Goal: Task Accomplishment & Management: Complete application form

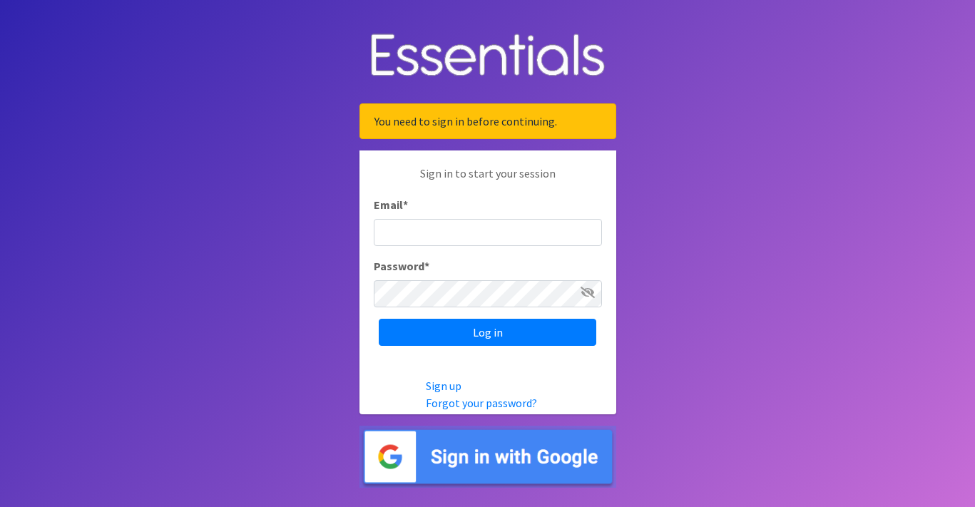
click at [830, 164] on body "You need to sign in before continuing. Sign in to start your session Email * Pa…" at bounding box center [487, 253] width 975 height 507
click at [517, 232] on input "Email *" at bounding box center [488, 232] width 228 height 27
type input "[EMAIL_ADDRESS][DOMAIN_NAME]"
click at [584, 294] on icon at bounding box center [587, 292] width 14 height 11
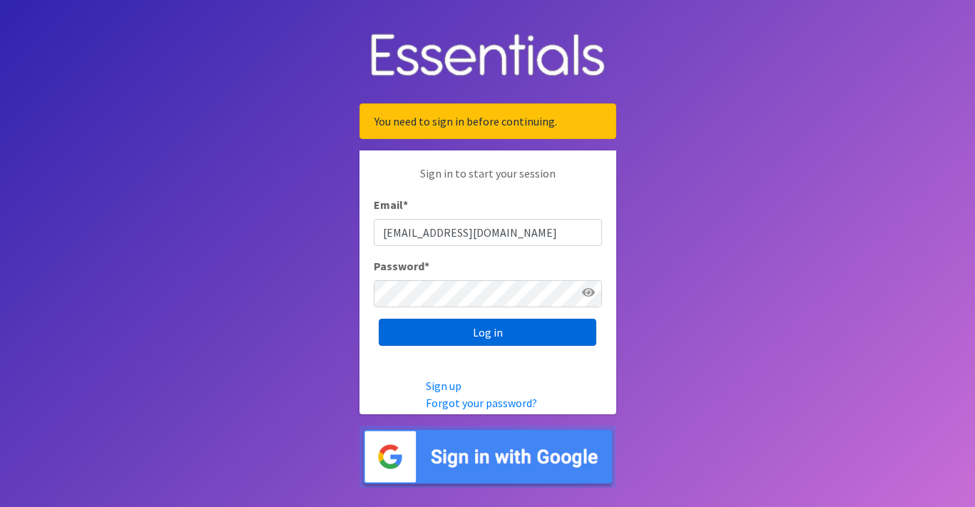
click at [553, 335] on input "Log in" at bounding box center [487, 332] width 217 height 27
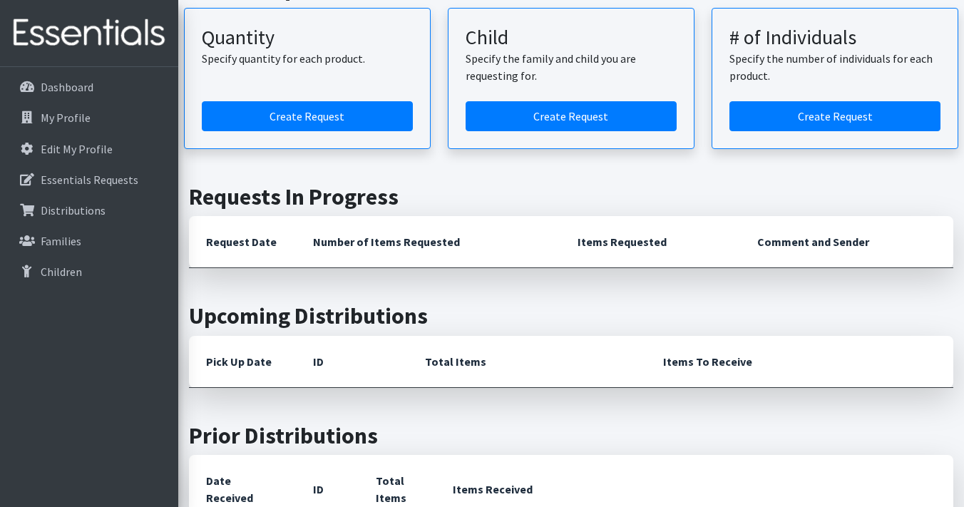
scroll to position [71, 0]
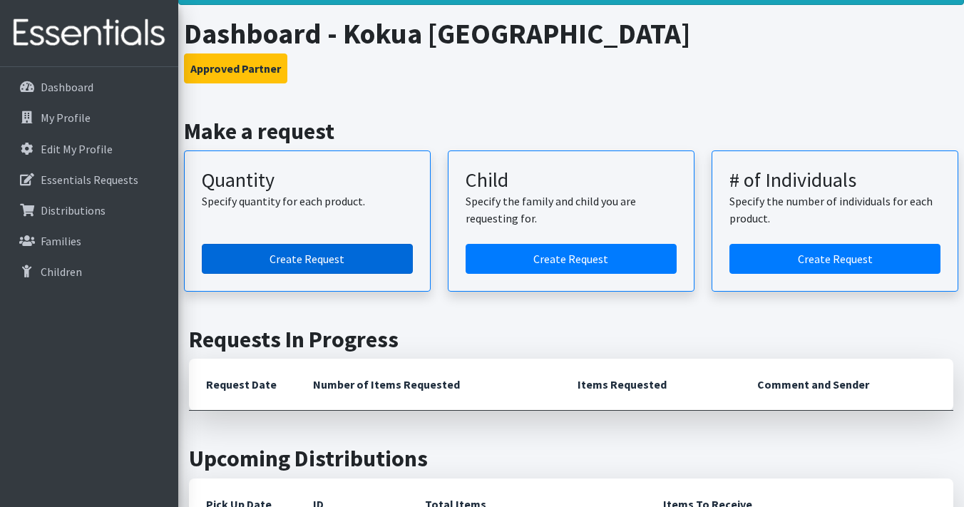
click at [307, 252] on link "Create Request" at bounding box center [307, 259] width 211 height 30
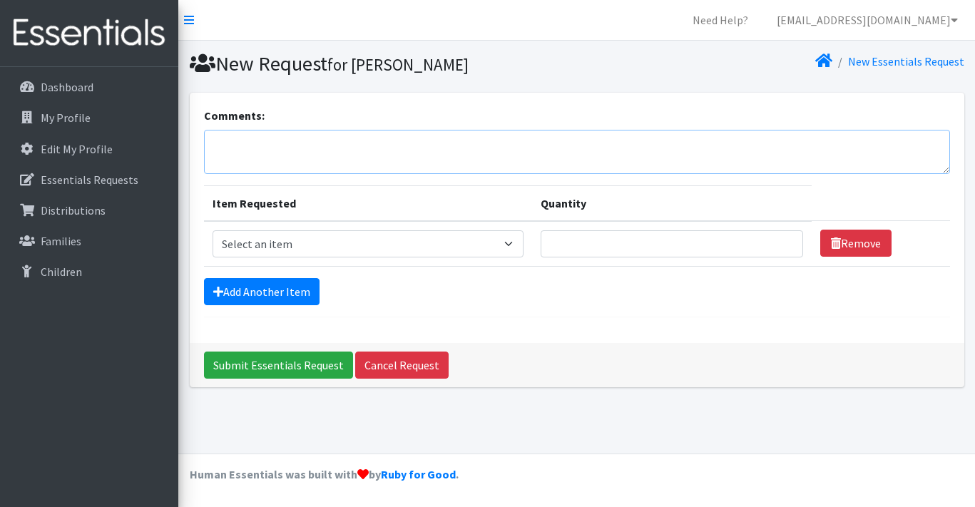
click at [618, 160] on textarea "Comments:" at bounding box center [577, 152] width 746 height 44
type textarea "Aloha may we request size 7 and pull ups if have. Thank you so much!"
click at [516, 244] on select "Select an item Kids (Newborn) Kids (Preemie)** Limited Kids (Size 1) Kids (Size…" at bounding box center [368, 243] width 312 height 27
select select "1830"
click at [212, 230] on select "Select an item Kids (Newborn) Kids (Preemie)** Limited Kids (Size 1) Kids (Size…" at bounding box center [368, 243] width 312 height 27
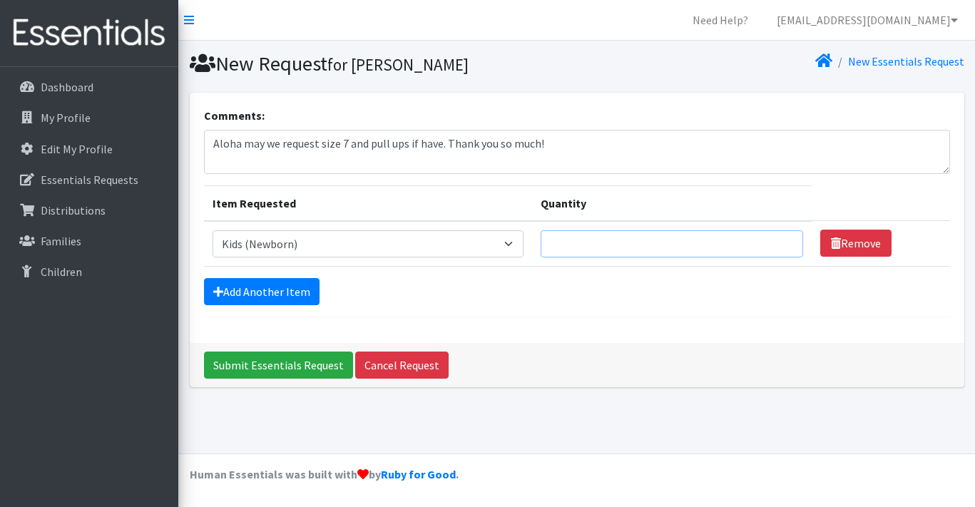
click at [757, 244] on input "Quantity" at bounding box center [671, 243] width 262 height 27
click at [779, 242] on input "1" at bounding box center [671, 243] width 262 height 27
click at [779, 242] on input "2" at bounding box center [671, 243] width 262 height 27
click at [779, 242] on input "3" at bounding box center [671, 243] width 262 height 27
click at [779, 242] on input "4" at bounding box center [671, 243] width 262 height 27
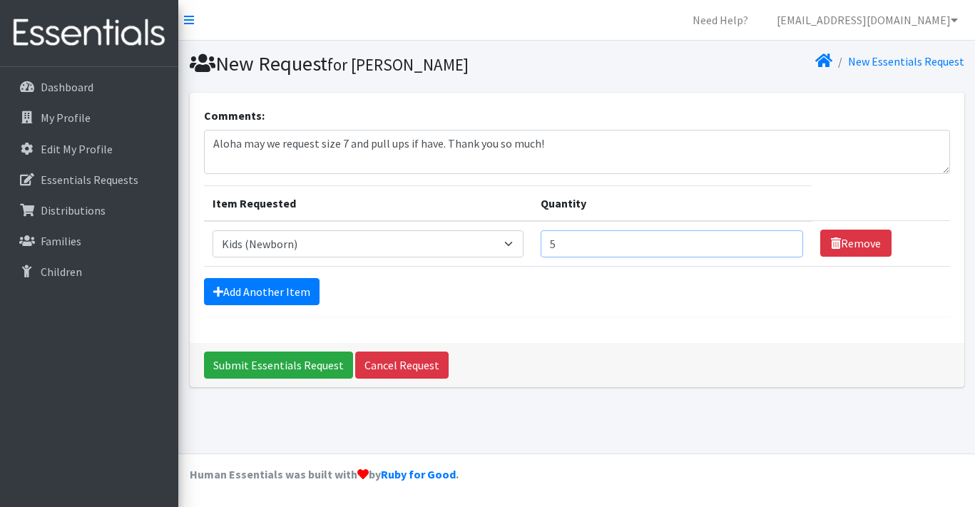
click at [779, 242] on input "5" at bounding box center [671, 243] width 262 height 27
click at [779, 242] on input "6" at bounding box center [671, 243] width 262 height 27
click at [779, 242] on input "7" at bounding box center [671, 243] width 262 height 27
click at [779, 242] on input "8" at bounding box center [671, 243] width 262 height 27
click at [779, 242] on input "9" at bounding box center [671, 243] width 262 height 27
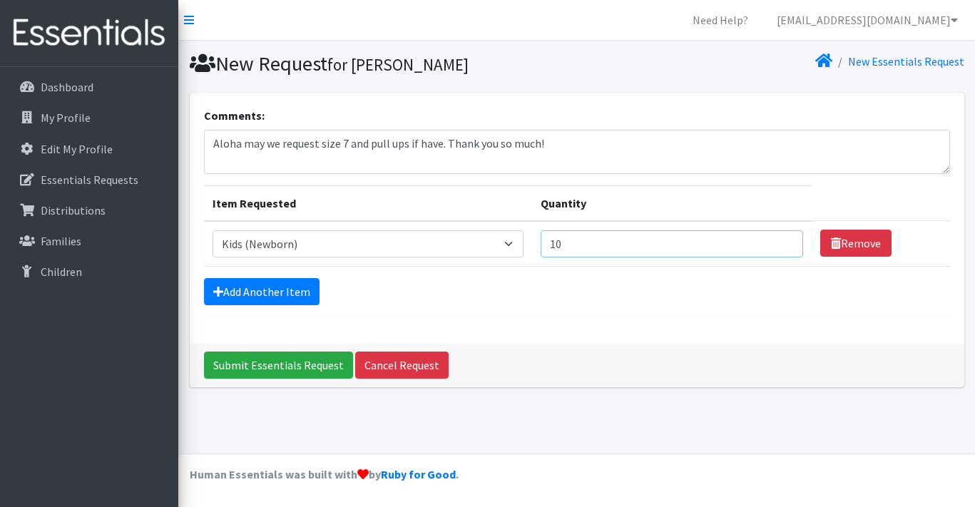
click at [779, 242] on input "10" at bounding box center [671, 243] width 262 height 27
click at [779, 242] on input "11" at bounding box center [671, 243] width 262 height 27
click at [779, 242] on input "12" at bounding box center [671, 243] width 262 height 27
click at [779, 242] on input "13" at bounding box center [671, 243] width 262 height 27
click at [779, 242] on input "14" at bounding box center [671, 243] width 262 height 27
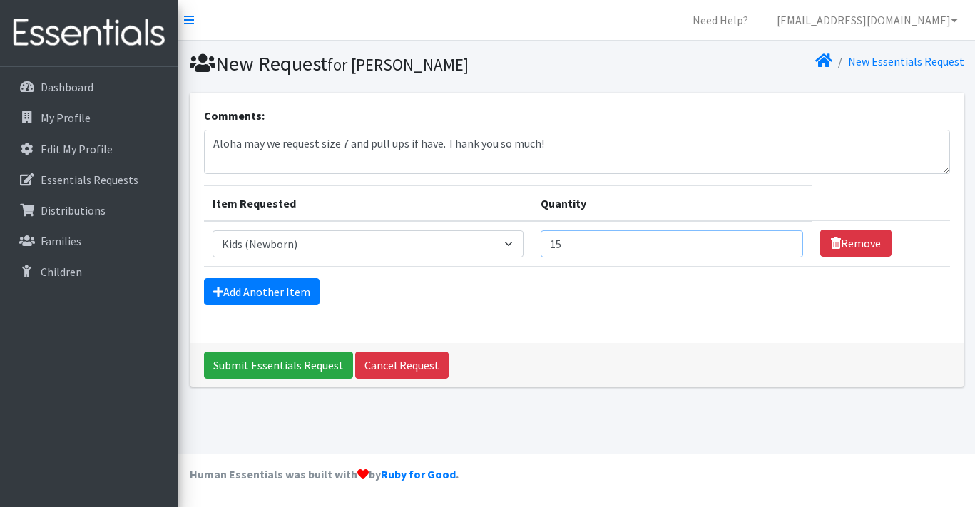
click at [779, 242] on input "15" at bounding box center [671, 243] width 262 height 27
click at [779, 242] on input "16" at bounding box center [671, 243] width 262 height 27
click at [779, 242] on input "17" at bounding box center [671, 243] width 262 height 27
click at [779, 242] on input "18" at bounding box center [671, 243] width 262 height 27
click at [779, 242] on input "19" at bounding box center [671, 243] width 262 height 27
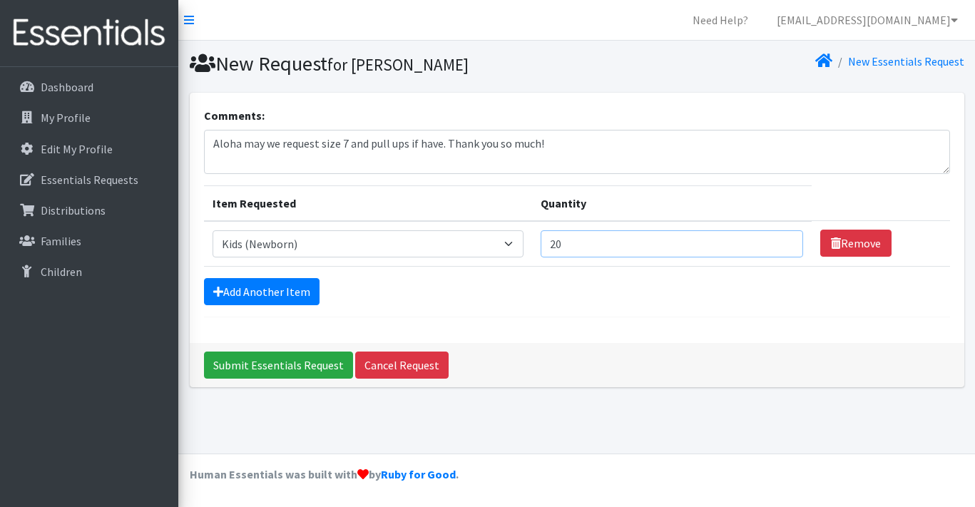
click at [779, 242] on input "20" at bounding box center [671, 243] width 262 height 27
click at [779, 242] on input "21" at bounding box center [671, 243] width 262 height 27
type input "20"
click at [780, 250] on input "20" at bounding box center [671, 243] width 262 height 27
click at [297, 296] on link "Add Another Item" at bounding box center [262, 291] width 116 height 27
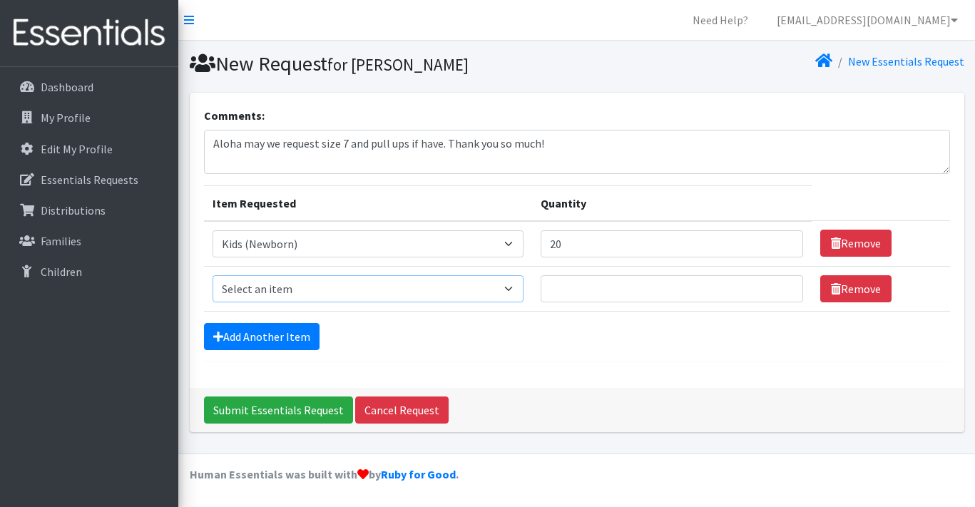
click at [516, 287] on select "Select an item Kids (Newborn) Kids (Preemie)** Limited Kids (Size 1) Kids (Size…" at bounding box center [368, 288] width 312 height 27
select select "1823"
click at [212, 275] on select "Select an item Kids (Newborn) Kids (Preemie)** Limited Kids (Size 1) Kids (Size…" at bounding box center [368, 288] width 312 height 27
click at [779, 286] on input "1" at bounding box center [671, 288] width 262 height 27
click at [779, 286] on input "2" at bounding box center [671, 288] width 262 height 27
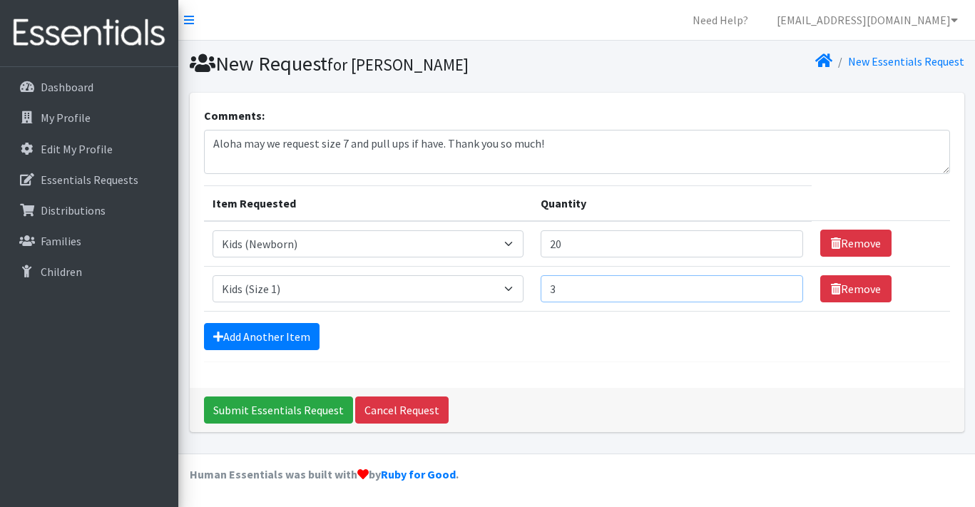
click at [779, 286] on input "3" at bounding box center [671, 288] width 262 height 27
click at [779, 286] on input "4" at bounding box center [671, 288] width 262 height 27
click at [779, 286] on input "5" at bounding box center [671, 288] width 262 height 27
click at [779, 286] on input "6" at bounding box center [671, 288] width 262 height 27
click at [779, 286] on input "7" at bounding box center [671, 288] width 262 height 27
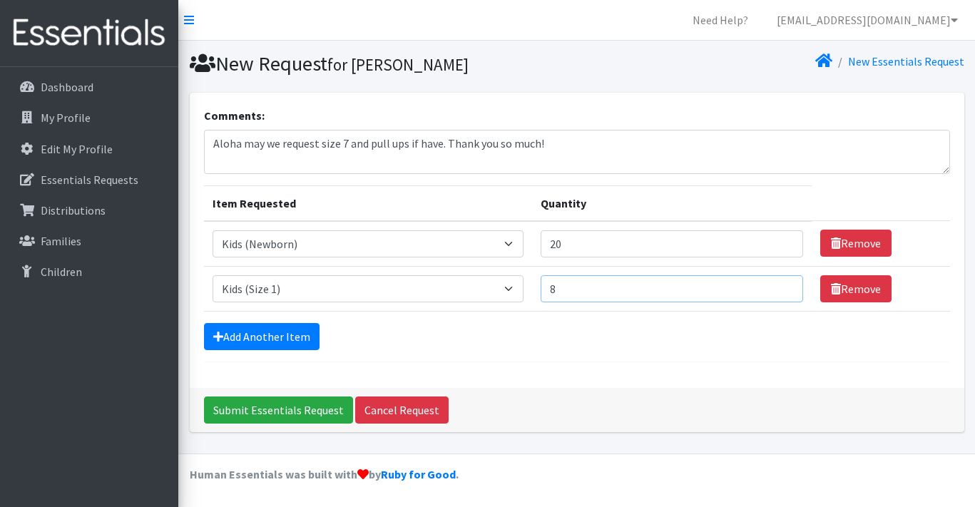
click at [779, 286] on input "8" at bounding box center [671, 288] width 262 height 27
click at [779, 286] on input "9" at bounding box center [671, 288] width 262 height 27
click at [779, 286] on input "10" at bounding box center [671, 288] width 262 height 27
type input "1"
type input "20"
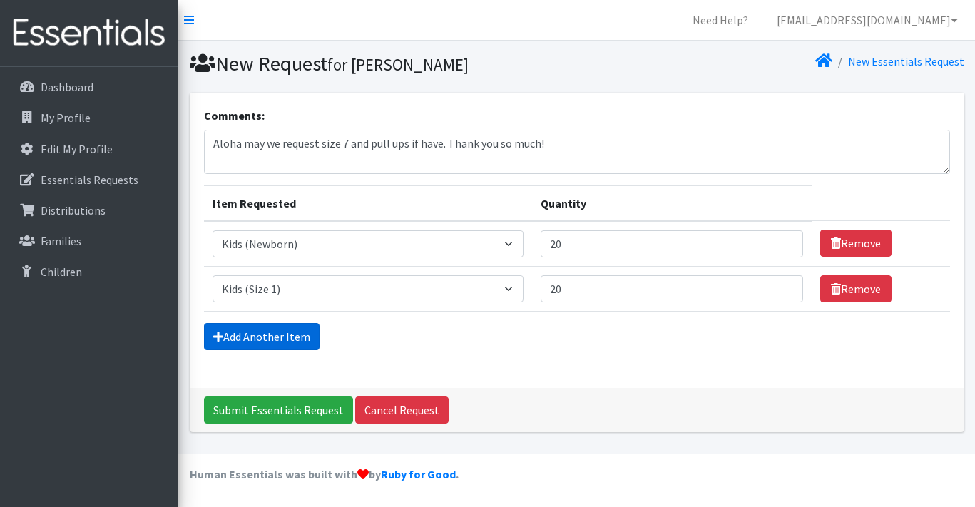
click at [297, 337] on link "Add Another Item" at bounding box center [262, 336] width 116 height 27
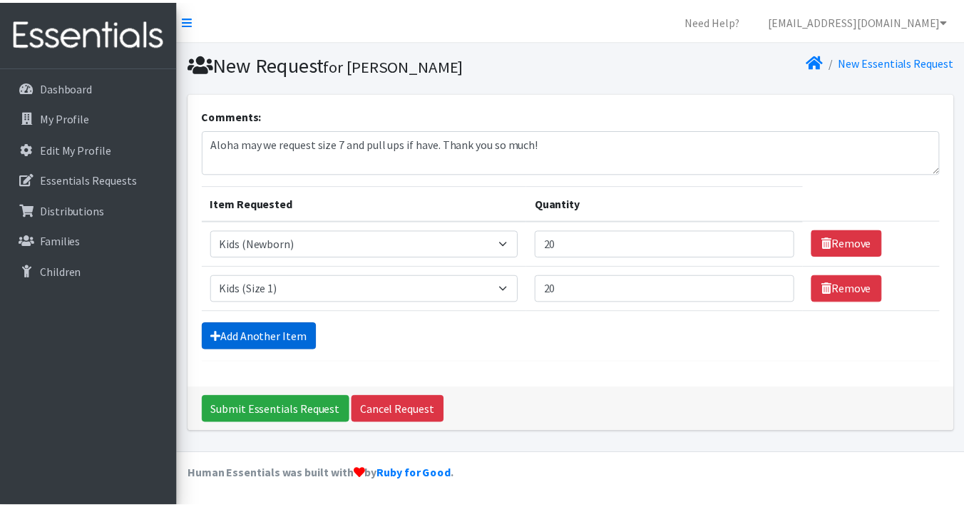
scroll to position [35, 0]
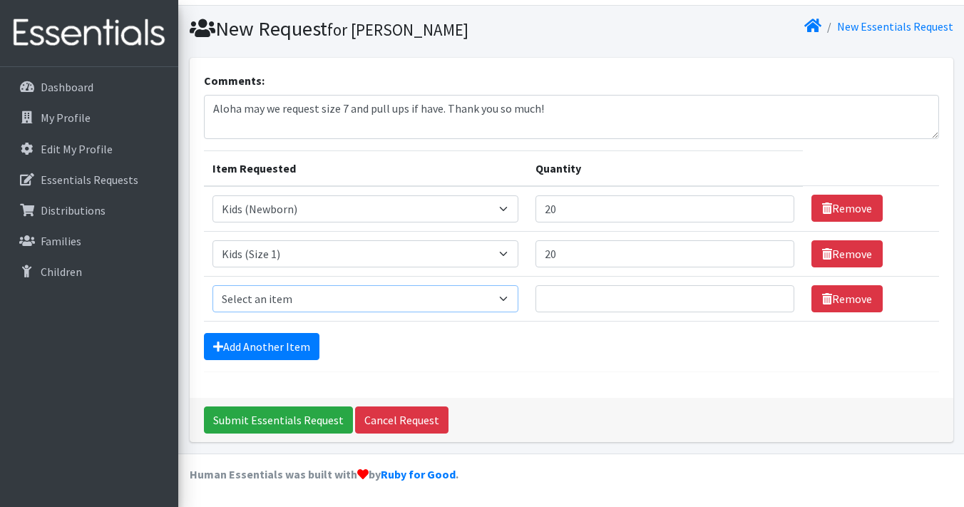
click at [501, 303] on select "Select an item Kids (Newborn) Kids (Preemie)** Limited Kids (Size 1) Kids (Size…" at bounding box center [365, 298] width 307 height 27
select select "1824"
click at [212, 285] on select "Select an item Kids (Newborn) Kids (Preemie)** Limited Kids (Size 1) Kids (Size…" at bounding box center [365, 298] width 307 height 27
click at [663, 295] on input "Quantity" at bounding box center [665, 298] width 258 height 27
click at [769, 297] on input "1" at bounding box center [665, 298] width 258 height 27
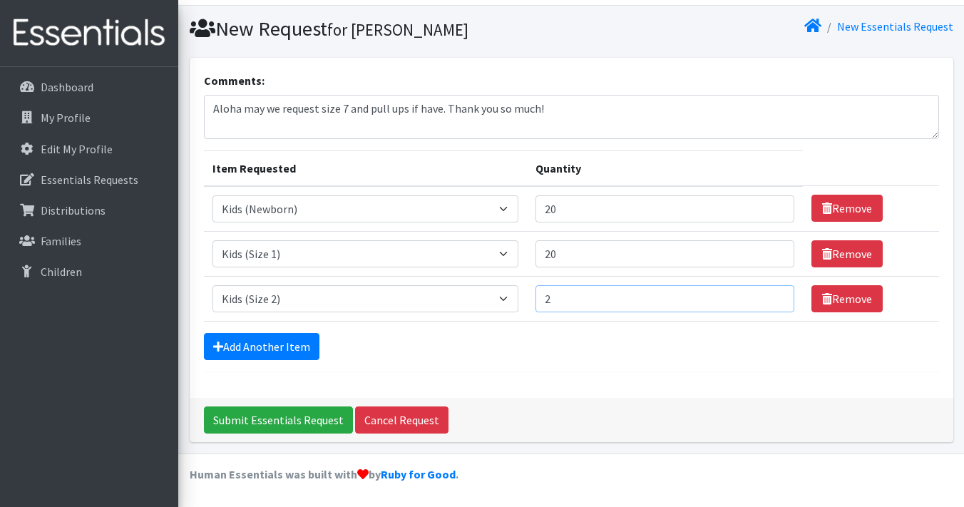
click at [769, 297] on input "2" at bounding box center [665, 298] width 258 height 27
click at [769, 297] on input "3" at bounding box center [665, 298] width 258 height 27
click at [769, 297] on input "4" at bounding box center [665, 298] width 258 height 27
click at [769, 297] on input "5" at bounding box center [665, 298] width 258 height 27
click at [769, 297] on input "6" at bounding box center [665, 298] width 258 height 27
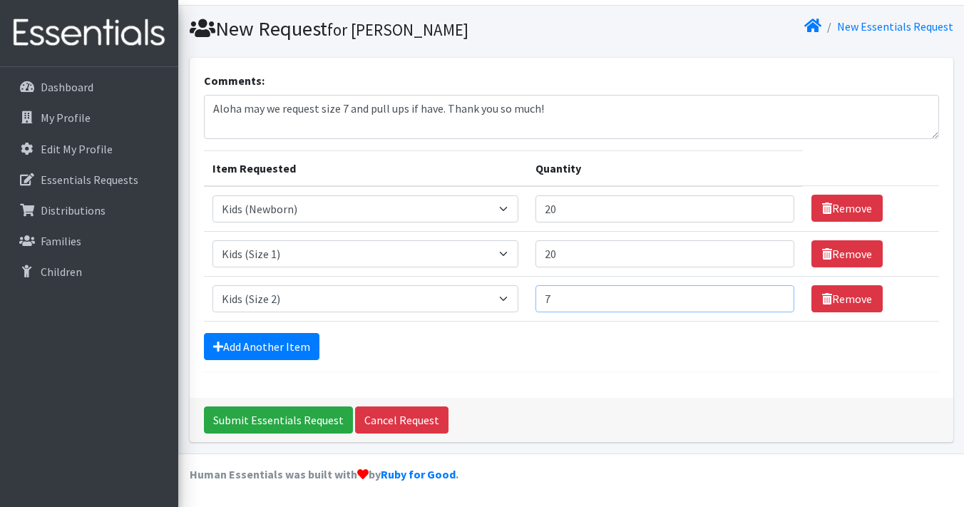
click at [769, 297] on input "7" at bounding box center [665, 298] width 258 height 27
type input "8"
click at [769, 297] on input "8" at bounding box center [665, 298] width 258 height 27
click at [511, 301] on select "Select an item Kids (Newborn) Kids (Preemie)** Limited Kids (Size 1) Kids (Size…" at bounding box center [365, 298] width 307 height 27
select select "1825"
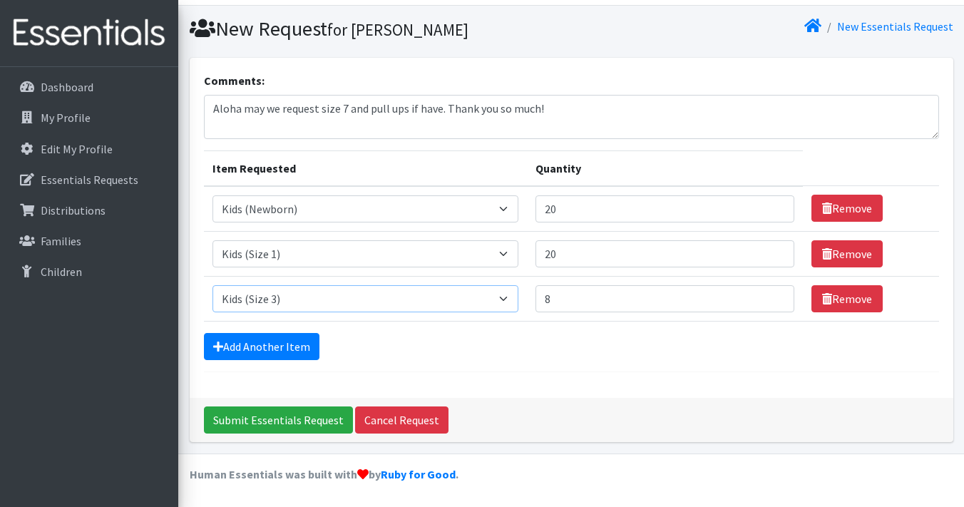
click at [212, 285] on select "Select an item Kids (Newborn) Kids (Preemie)** Limited Kids (Size 1) Kids (Size…" at bounding box center [365, 298] width 307 height 27
click at [772, 297] on input "9" at bounding box center [665, 298] width 258 height 27
click at [772, 297] on input "10" at bounding box center [665, 298] width 258 height 27
click at [772, 297] on input "11" at bounding box center [665, 298] width 258 height 27
click at [772, 297] on input "12" at bounding box center [665, 298] width 258 height 27
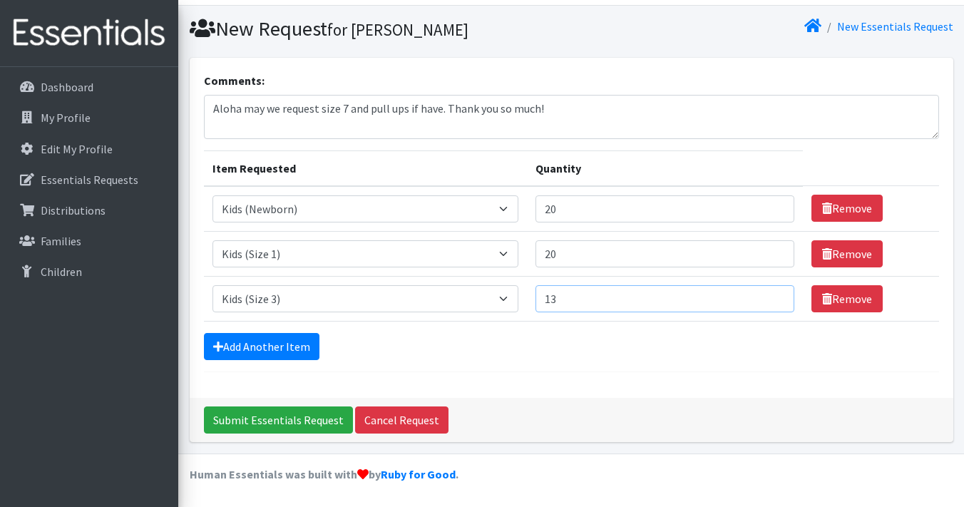
click at [772, 297] on input "13" at bounding box center [665, 298] width 258 height 27
click at [772, 297] on input "14" at bounding box center [665, 298] width 258 height 27
click at [772, 297] on input "15" at bounding box center [665, 298] width 258 height 27
click at [772, 297] on input "16" at bounding box center [665, 298] width 258 height 27
click at [772, 297] on input "17" at bounding box center [665, 298] width 258 height 27
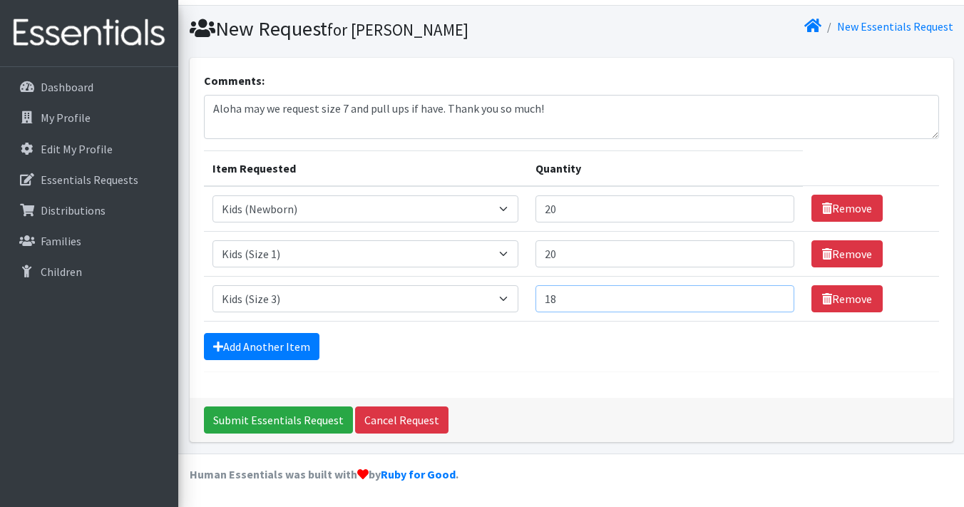
click at [772, 297] on input "18" at bounding box center [665, 298] width 258 height 27
click at [772, 297] on input "19" at bounding box center [665, 298] width 258 height 27
type input "20"
click at [772, 297] on input "20" at bounding box center [665, 298] width 258 height 27
click at [276, 352] on link "Add Another Item" at bounding box center [262, 346] width 116 height 27
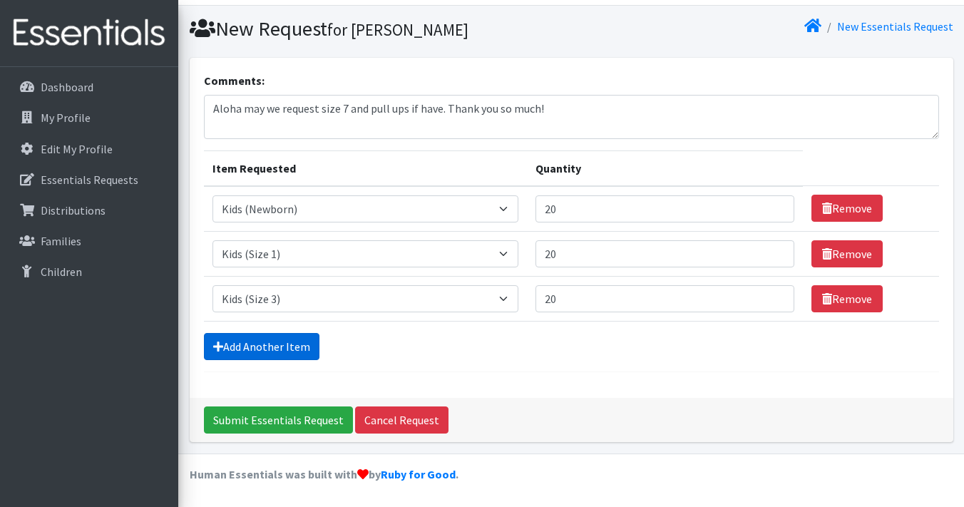
scroll to position [80, 0]
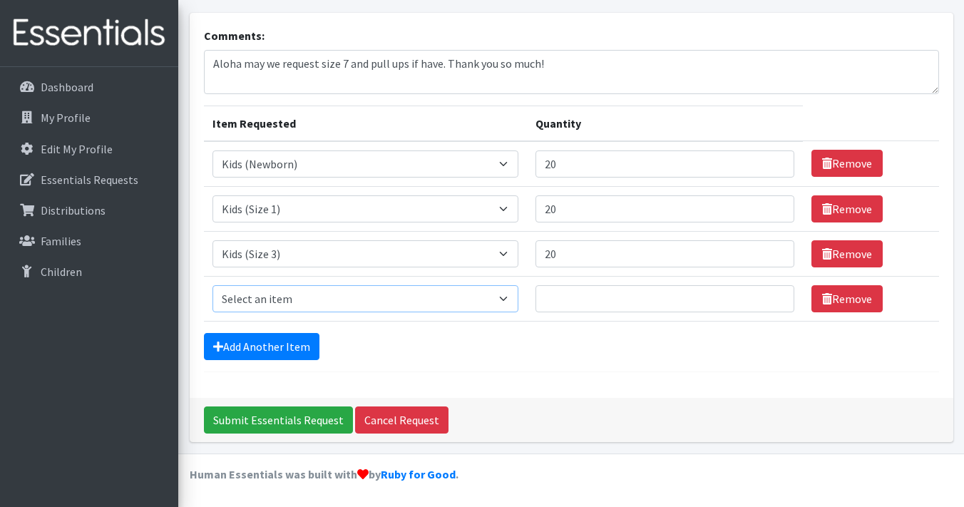
click at [501, 299] on select "Select an item Kids (Newborn) Kids (Preemie)** Limited Kids (Size 1) Kids (Size…" at bounding box center [365, 298] width 307 height 27
select select "1828"
click at [212, 285] on select "Select an item Kids (Newborn) Kids (Preemie)** Limited Kids (Size 1) Kids (Size…" at bounding box center [365, 298] width 307 height 27
click at [747, 298] on input "Quantity" at bounding box center [665, 298] width 258 height 27
click at [771, 295] on input "1" at bounding box center [665, 298] width 258 height 27
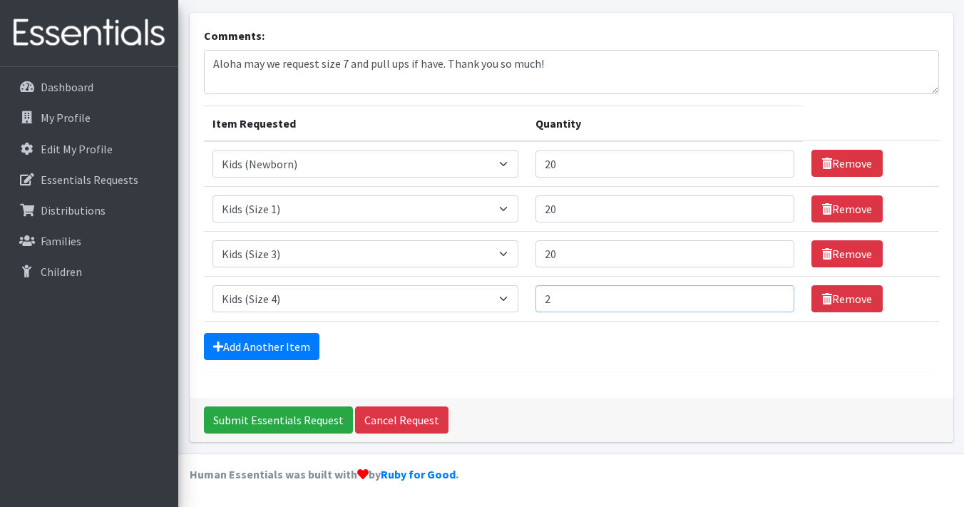
click at [771, 295] on input "2" at bounding box center [665, 298] width 258 height 27
click at [771, 295] on input "3" at bounding box center [665, 298] width 258 height 27
click at [771, 295] on input "4" at bounding box center [665, 298] width 258 height 27
click at [771, 295] on input "5" at bounding box center [665, 298] width 258 height 27
click at [771, 295] on input "6" at bounding box center [665, 298] width 258 height 27
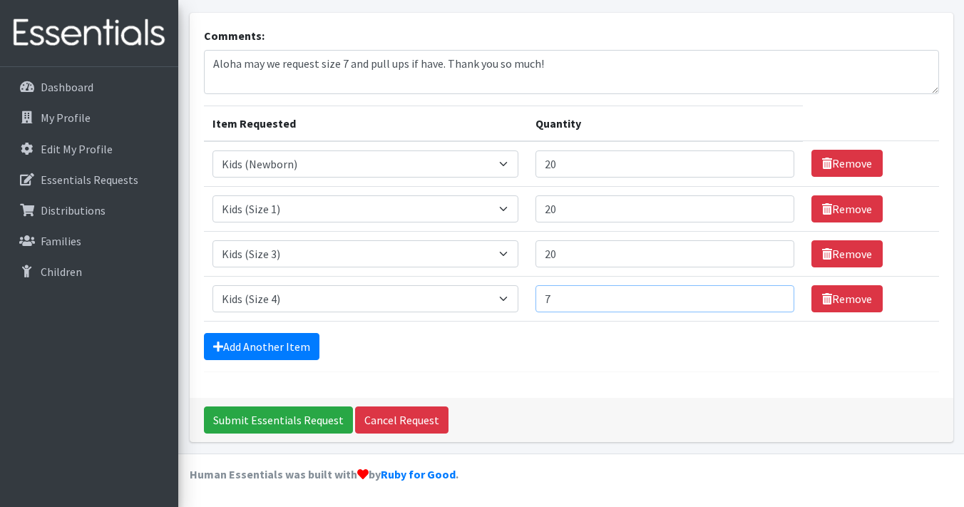
click at [771, 295] on input "7" at bounding box center [665, 298] width 258 height 27
click at [771, 295] on input "8" at bounding box center [665, 298] width 258 height 27
click at [771, 295] on input "9" at bounding box center [665, 298] width 258 height 27
click at [771, 295] on input "10" at bounding box center [665, 298] width 258 height 27
click at [771, 295] on input "11" at bounding box center [665, 298] width 258 height 27
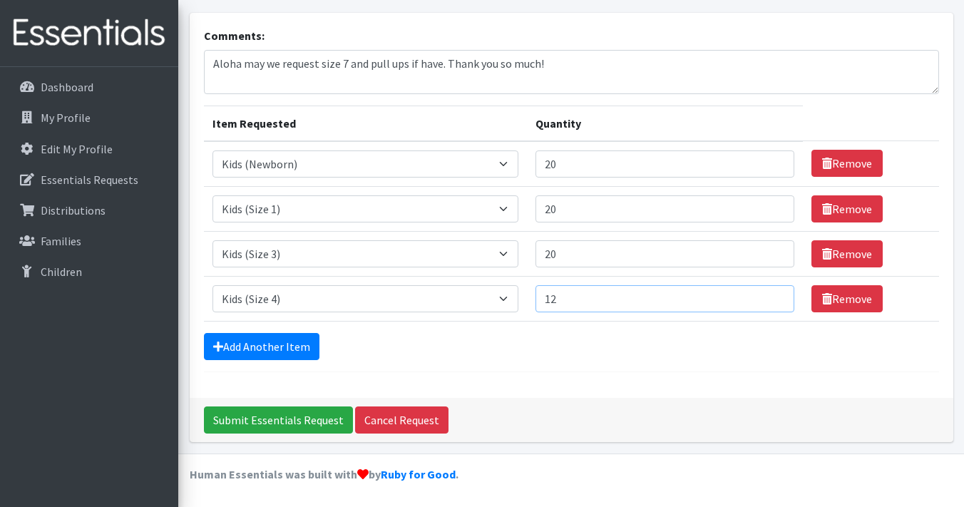
click at [771, 295] on input "12" at bounding box center [665, 298] width 258 height 27
click at [771, 295] on input "13" at bounding box center [665, 298] width 258 height 27
click at [771, 295] on input "14" at bounding box center [665, 298] width 258 height 27
click at [771, 295] on input "15" at bounding box center [665, 298] width 258 height 27
click at [771, 295] on input "16" at bounding box center [665, 298] width 258 height 27
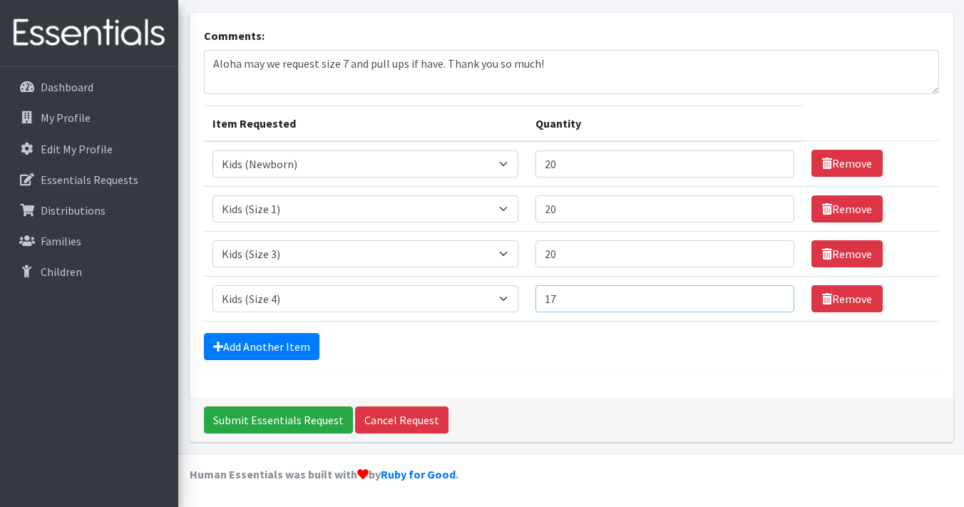
click at [771, 295] on input "17" at bounding box center [665, 298] width 258 height 27
click at [771, 295] on input "18" at bounding box center [665, 298] width 258 height 27
click at [771, 295] on input "19" at bounding box center [665, 298] width 258 height 27
type input "20"
click at [771, 295] on input "20" at bounding box center [665, 298] width 258 height 27
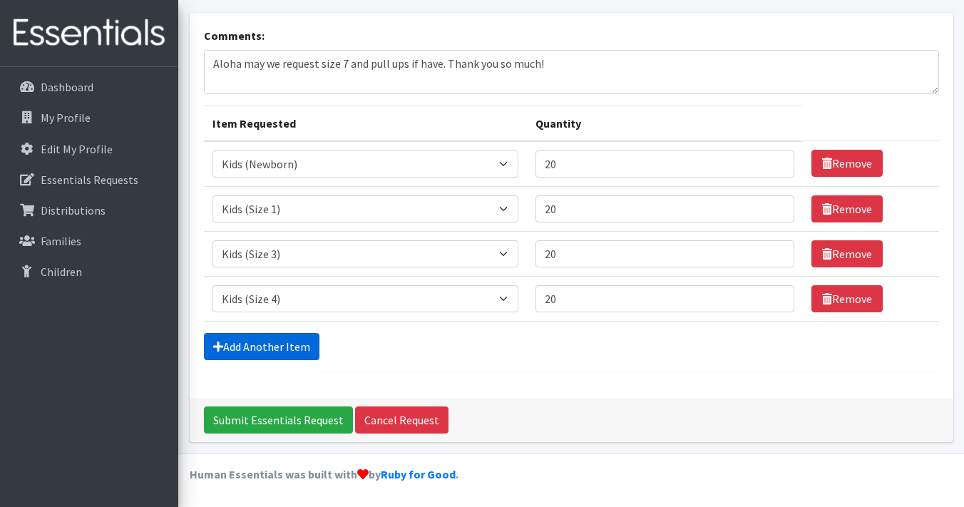
click at [275, 347] on link "Add Another Item" at bounding box center [262, 346] width 116 height 27
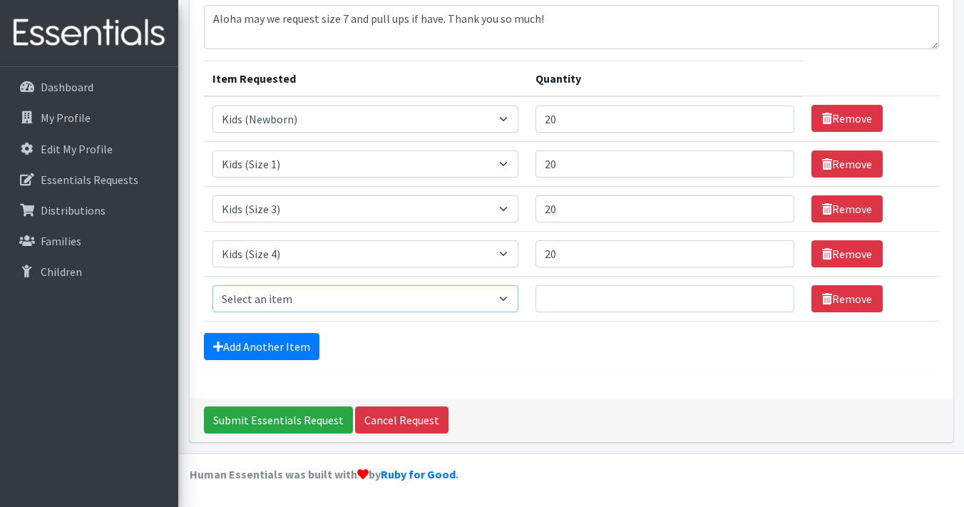
click at [493, 302] on select "Select an item Kids (Newborn) Kids (Preemie)** Limited Kids (Size 1) Kids (Size…" at bounding box center [365, 298] width 307 height 27
select select "1832"
click at [212, 285] on select "Select an item Kids (Newborn) Kids (Preemie)** Limited Kids (Size 1) Kids (Size…" at bounding box center [365, 298] width 307 height 27
click at [683, 299] on input "Quantity" at bounding box center [665, 298] width 258 height 27
click at [772, 295] on input "1" at bounding box center [665, 298] width 258 height 27
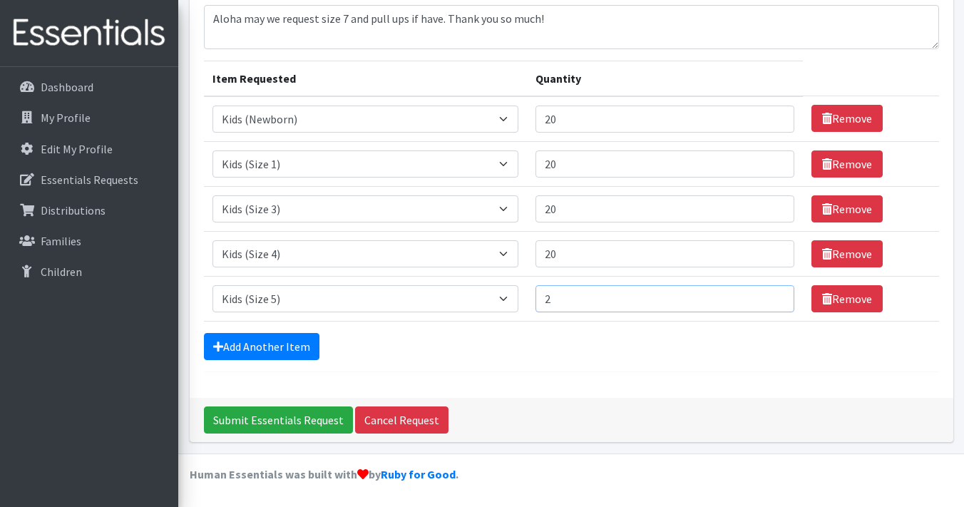
click at [772, 295] on input "2" at bounding box center [665, 298] width 258 height 27
click at [772, 295] on input "3" at bounding box center [665, 298] width 258 height 27
click at [772, 295] on input "4" at bounding box center [665, 298] width 258 height 27
click at [772, 295] on input "5" at bounding box center [665, 298] width 258 height 27
click at [772, 295] on input "6" at bounding box center [665, 298] width 258 height 27
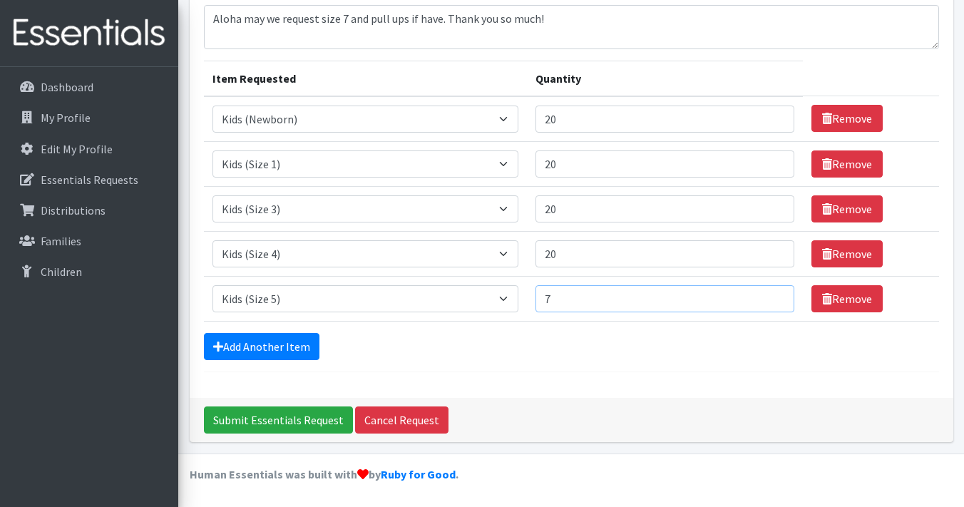
click at [772, 295] on input "7" at bounding box center [665, 298] width 258 height 27
click at [772, 295] on input "8" at bounding box center [665, 298] width 258 height 27
click at [772, 295] on input "9" at bounding box center [665, 298] width 258 height 27
click at [772, 295] on input "10" at bounding box center [665, 298] width 258 height 27
click at [772, 295] on input "11" at bounding box center [665, 298] width 258 height 27
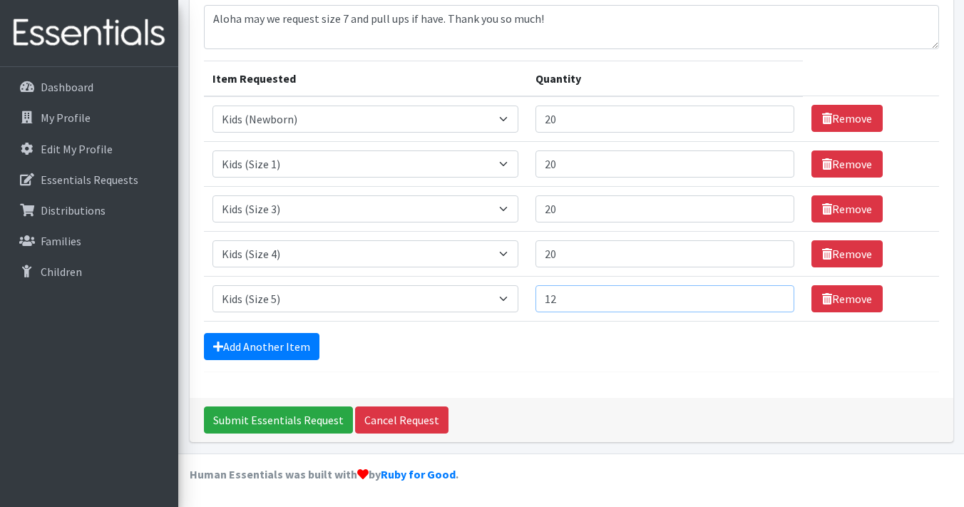
click at [772, 295] on input "12" at bounding box center [665, 298] width 258 height 27
click at [772, 295] on input "13" at bounding box center [665, 298] width 258 height 27
click at [772, 295] on input "19" at bounding box center [665, 298] width 258 height 27
type input "20"
click at [772, 295] on input "20" at bounding box center [665, 298] width 258 height 27
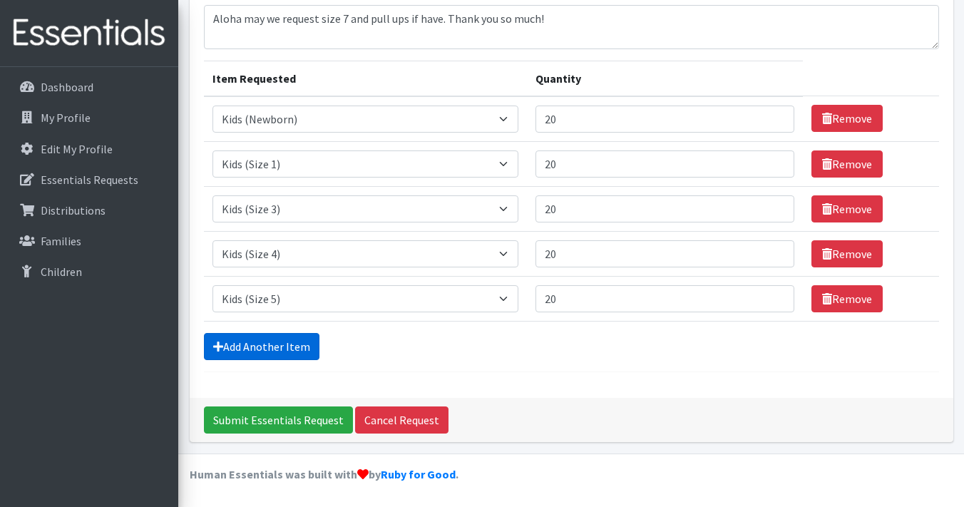
click at [277, 349] on link "Add Another Item" at bounding box center [262, 346] width 116 height 27
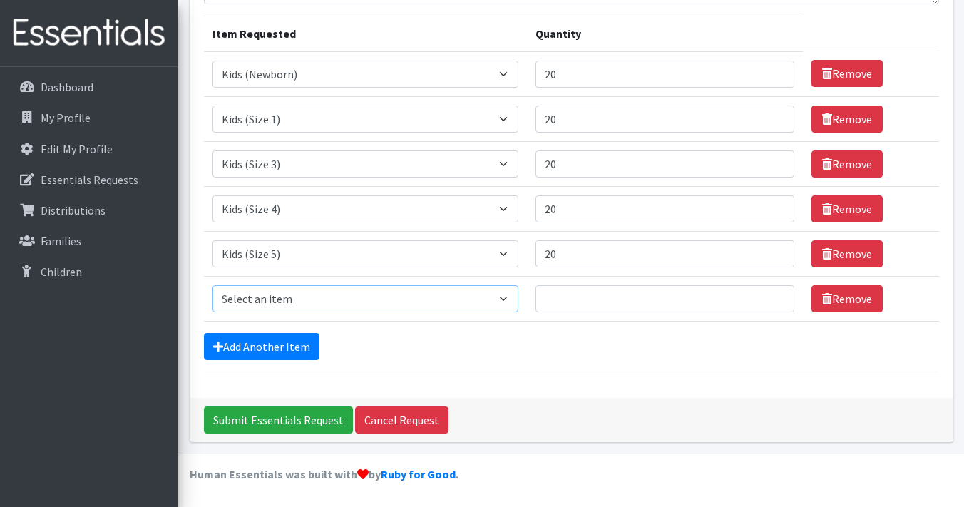
click at [506, 304] on select "Select an item Kids (Newborn) Kids (Preemie)** Limited Kids (Size 1) Kids (Size…" at bounding box center [365, 298] width 307 height 27
select select "1834"
click at [212, 285] on select "Select an item Kids (Newborn) Kids (Preemie)** Limited Kids (Size 1) Kids (Size…" at bounding box center [365, 298] width 307 height 27
click at [670, 299] on input "Quantity" at bounding box center [665, 298] width 258 height 27
click at [772, 297] on input "1" at bounding box center [665, 298] width 258 height 27
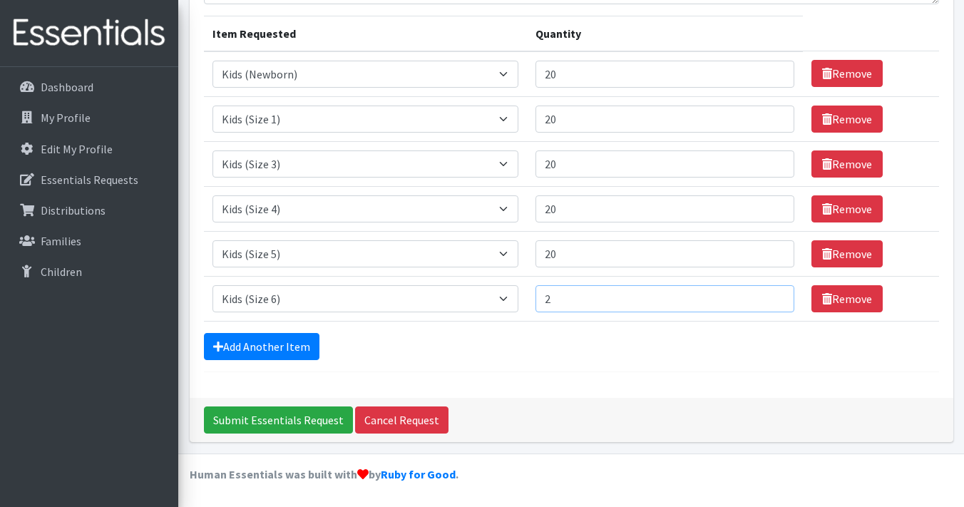
click at [772, 297] on input "2" at bounding box center [665, 298] width 258 height 27
click at [772, 297] on input "3" at bounding box center [665, 298] width 258 height 27
click at [772, 297] on input "4" at bounding box center [665, 298] width 258 height 27
click at [772, 297] on input "5" at bounding box center [665, 298] width 258 height 27
click at [772, 297] on input "6" at bounding box center [665, 298] width 258 height 27
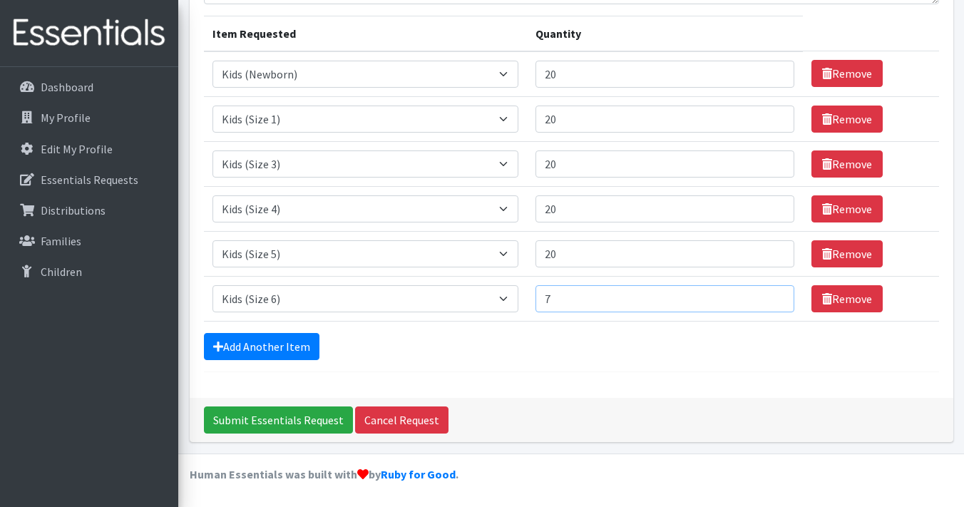
click at [772, 297] on input "7" at bounding box center [665, 298] width 258 height 27
click at [772, 297] on input "8" at bounding box center [665, 298] width 258 height 27
click at [772, 297] on input "9" at bounding box center [665, 298] width 258 height 27
click at [772, 297] on input "10" at bounding box center [665, 298] width 258 height 27
click at [772, 297] on input "11" at bounding box center [665, 298] width 258 height 27
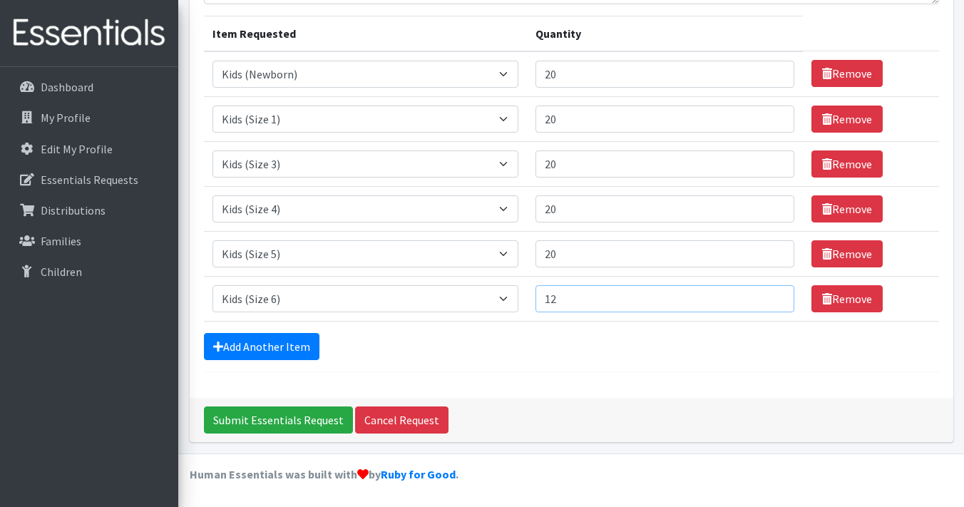
click at [772, 297] on input "12" at bounding box center [665, 298] width 258 height 27
click at [772, 297] on input "13" at bounding box center [665, 298] width 258 height 27
click at [772, 297] on input "14" at bounding box center [665, 298] width 258 height 27
click at [772, 297] on input "15" at bounding box center [665, 298] width 258 height 27
click at [772, 297] on input "16" at bounding box center [665, 298] width 258 height 27
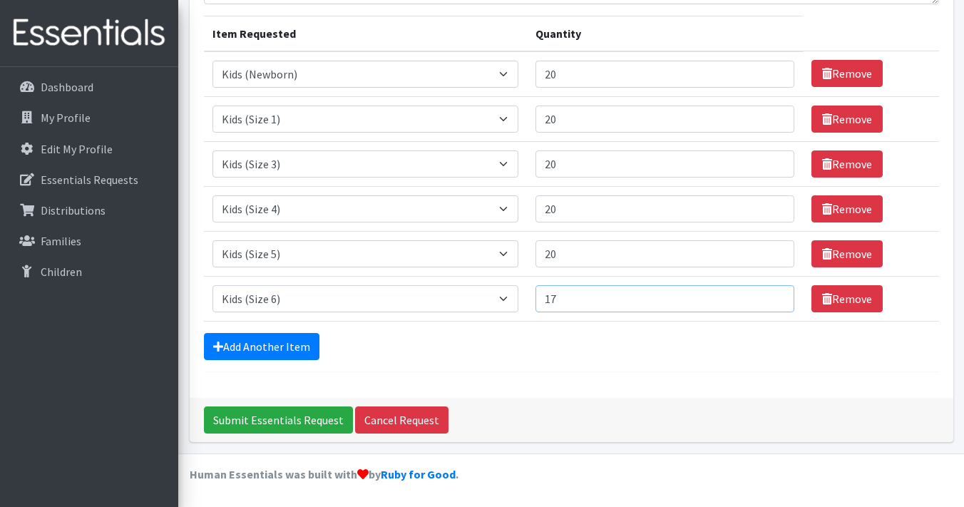
click at [772, 297] on input "17" at bounding box center [665, 298] width 258 height 27
click at [772, 297] on input "18" at bounding box center [665, 298] width 258 height 27
click at [772, 297] on input "19" at bounding box center [665, 298] width 258 height 27
type input "20"
click at [772, 297] on input "20" at bounding box center [665, 298] width 258 height 27
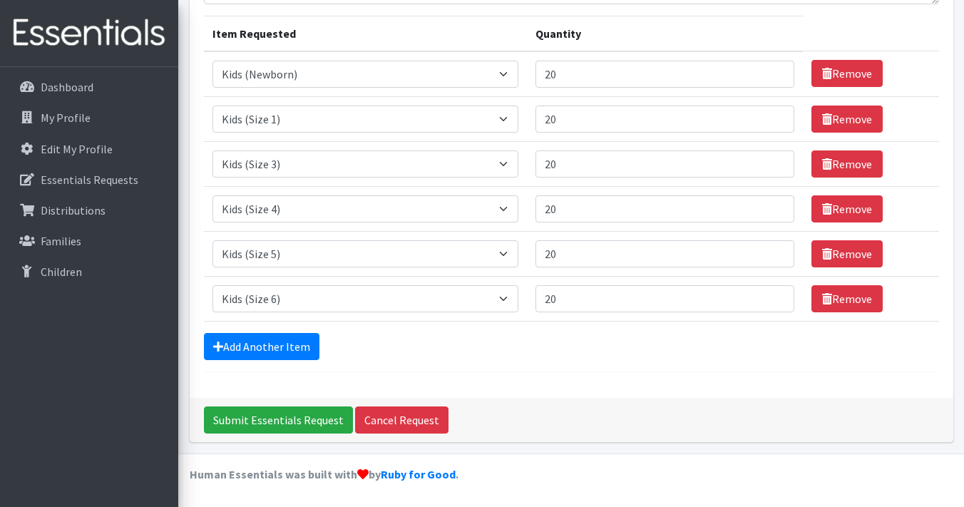
click at [873, 364] on form "Comments: Aloha may we request size 7 and pull ups if have. Thank you so much! …" at bounding box center [571, 154] width 735 height 435
click at [252, 410] on input "Submit Essentials Request" at bounding box center [278, 419] width 149 height 27
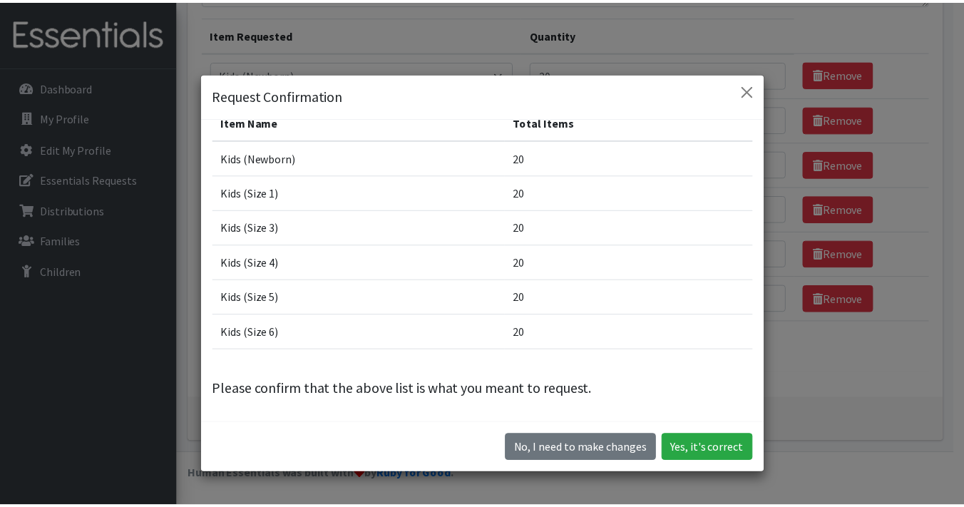
scroll to position [0, 0]
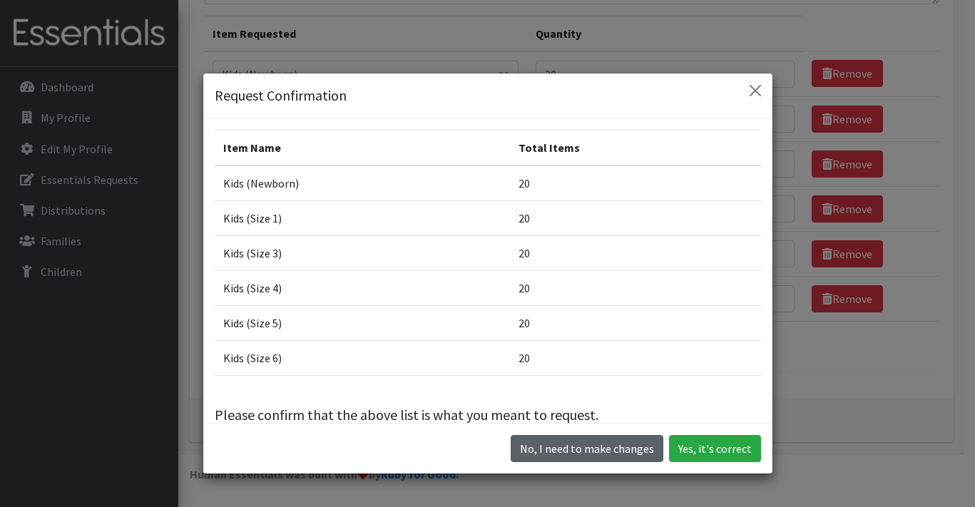
click at [648, 449] on button "No, I need to make changes" at bounding box center [587, 448] width 153 height 27
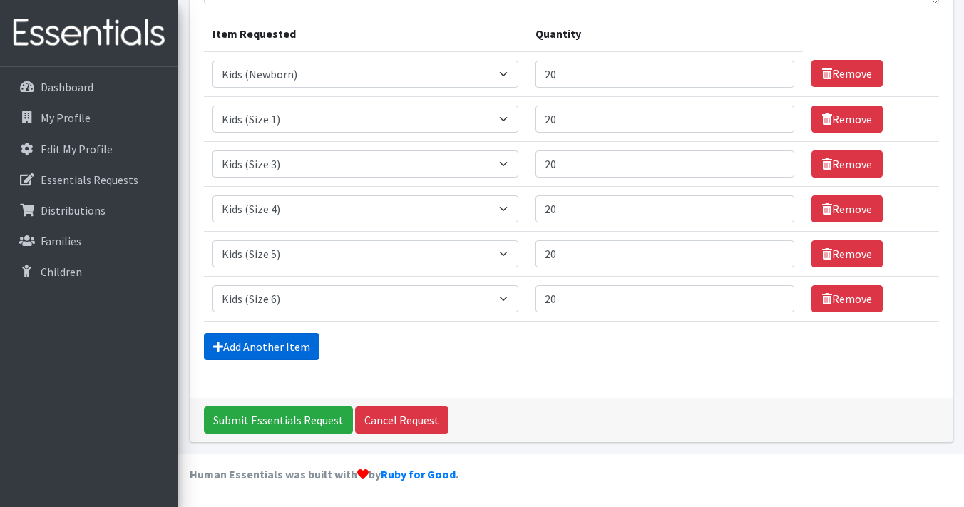
click at [246, 344] on link "Add Another Item" at bounding box center [262, 346] width 116 height 27
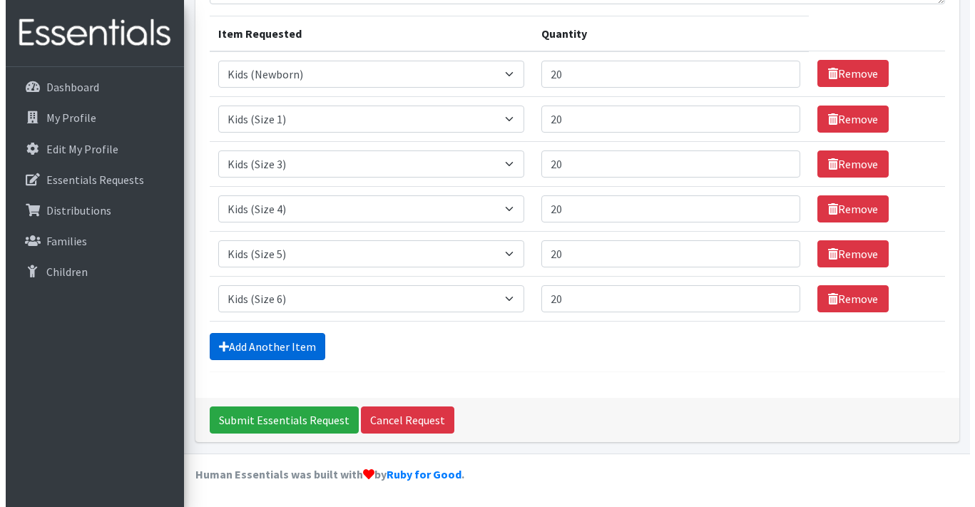
scroll to position [215, 0]
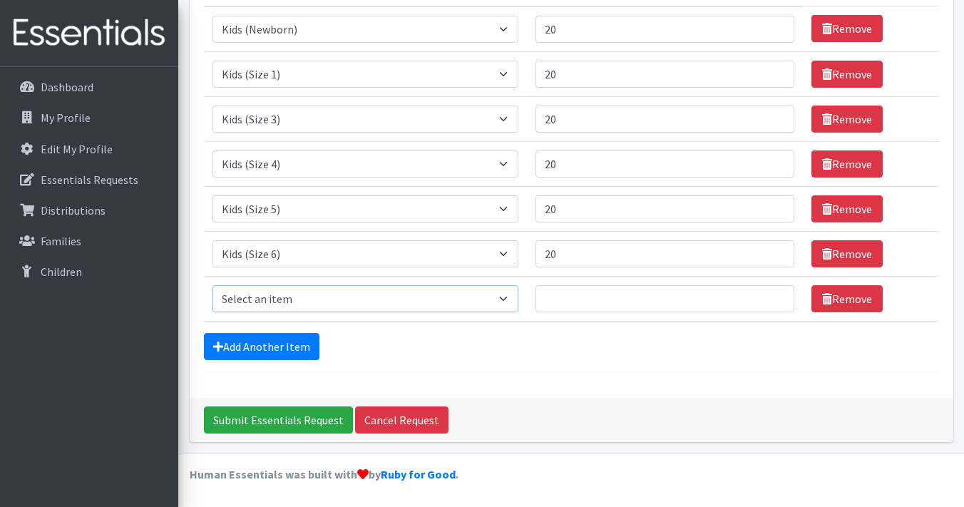
click at [280, 297] on select "Select an item Kids (Newborn) Kids (Preemie)** Limited Kids (Size 1) Kids (Size…" at bounding box center [365, 298] width 307 height 27
select select "1824"
click at [212, 285] on select "Select an item Kids (Newborn) Kids (Preemie)** Limited Kids (Size 1) Kids (Size…" at bounding box center [365, 298] width 307 height 27
click at [557, 295] on input "Quantity" at bounding box center [665, 298] width 258 height 27
click at [770, 296] on input "1" at bounding box center [665, 298] width 258 height 27
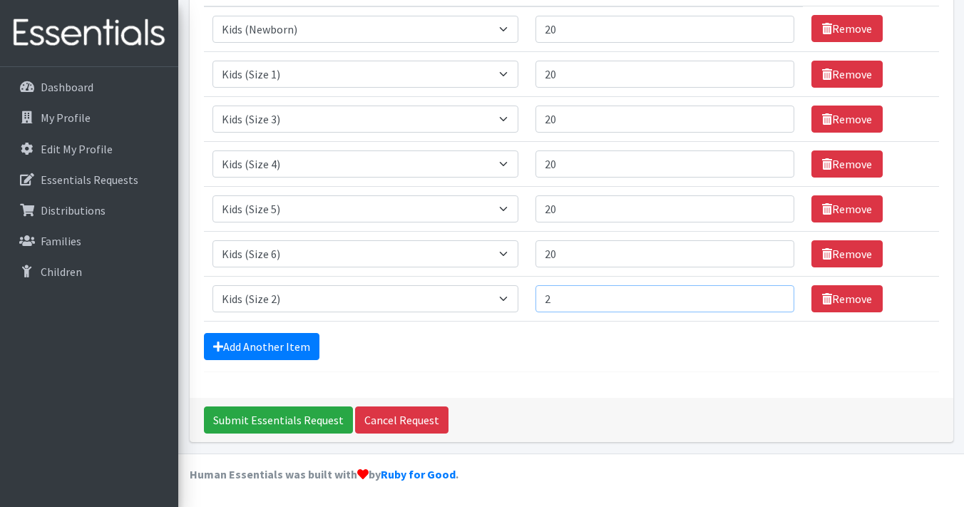
click at [770, 296] on input "2" at bounding box center [665, 298] width 258 height 27
click at [770, 296] on input "3" at bounding box center [665, 298] width 258 height 27
click at [770, 296] on input "4" at bounding box center [665, 298] width 258 height 27
click at [769, 295] on input "5" at bounding box center [665, 298] width 258 height 27
click at [769, 295] on input "6" at bounding box center [665, 298] width 258 height 27
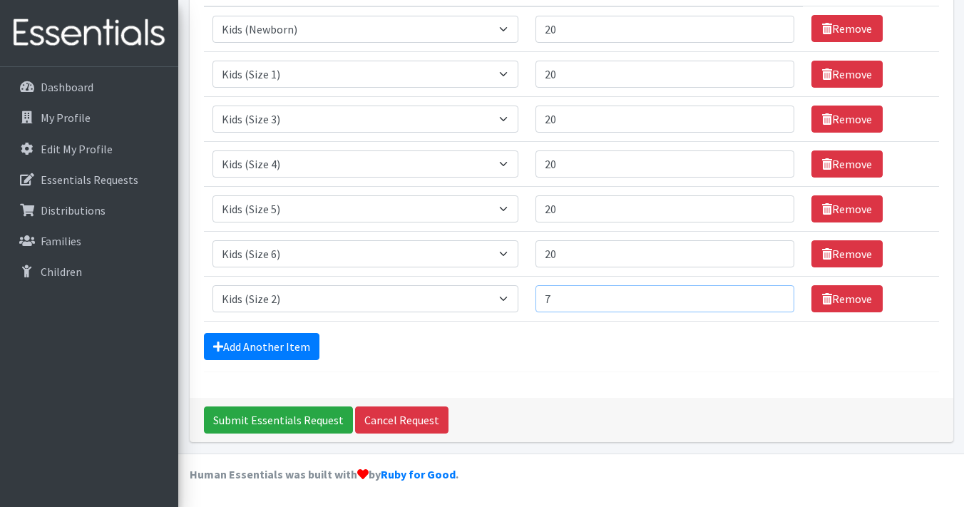
click at [769, 295] on input "7" at bounding box center [665, 298] width 258 height 27
click at [769, 295] on input "8" at bounding box center [665, 298] width 258 height 27
click at [769, 295] on input "9" at bounding box center [665, 298] width 258 height 27
click at [769, 295] on input "10" at bounding box center [665, 298] width 258 height 27
click at [769, 295] on input "11" at bounding box center [665, 298] width 258 height 27
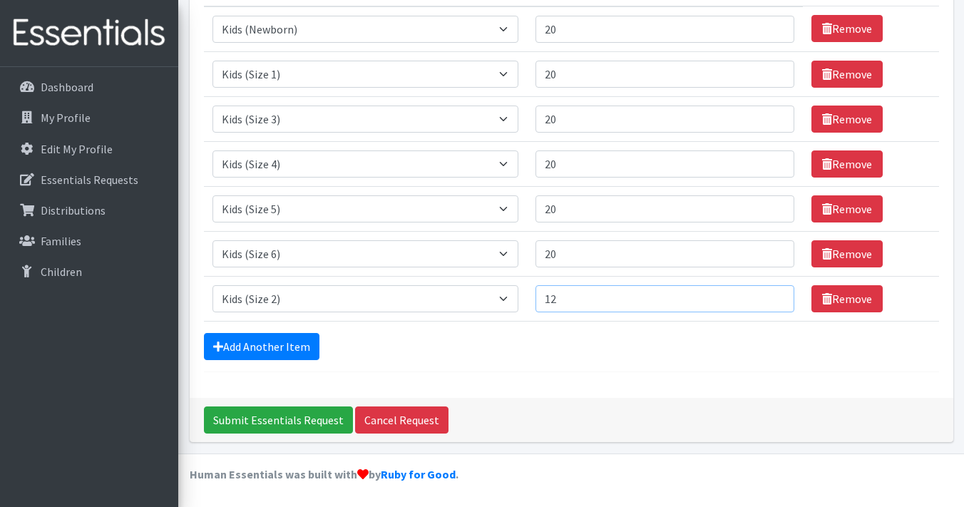
click at [769, 295] on input "12" at bounding box center [665, 298] width 258 height 27
click at [769, 295] on input "13" at bounding box center [665, 298] width 258 height 27
click at [769, 295] on input "14" at bounding box center [665, 298] width 258 height 27
click at [769, 295] on input "15" at bounding box center [665, 298] width 258 height 27
click at [769, 295] on input "16" at bounding box center [665, 298] width 258 height 27
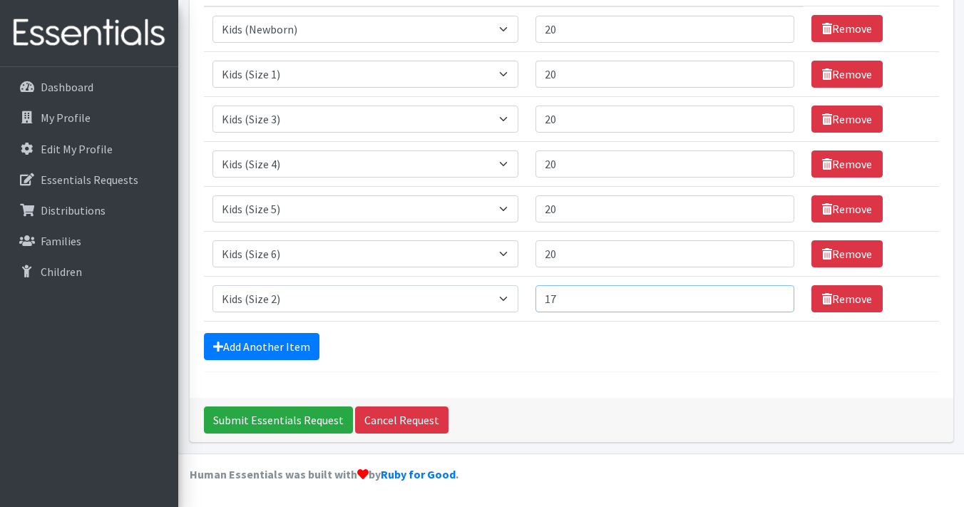
click at [769, 295] on input "17" at bounding box center [665, 298] width 258 height 27
click at [769, 295] on input "18" at bounding box center [665, 298] width 258 height 27
click at [769, 295] on input "19" at bounding box center [665, 298] width 258 height 27
type input "20"
click at [769, 295] on input "20" at bounding box center [665, 298] width 258 height 27
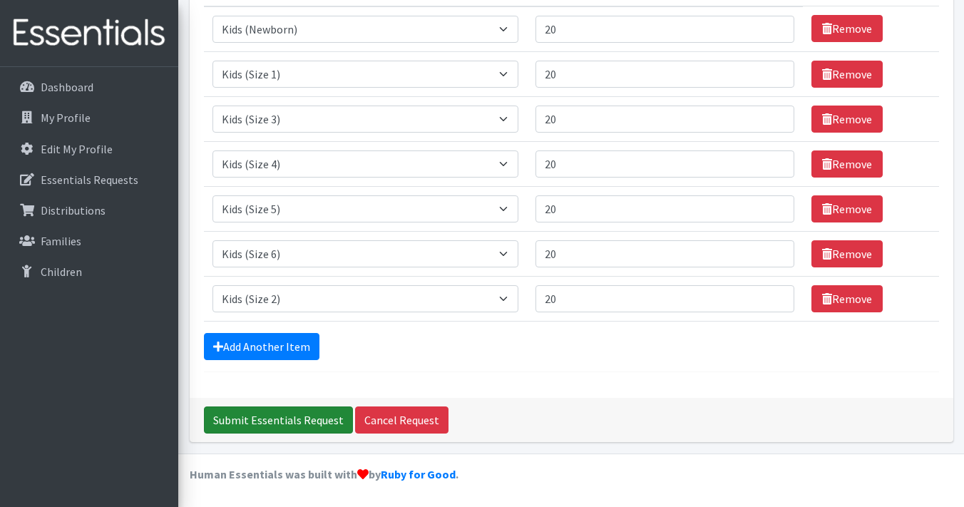
click at [276, 417] on input "Submit Essentials Request" at bounding box center [278, 419] width 149 height 27
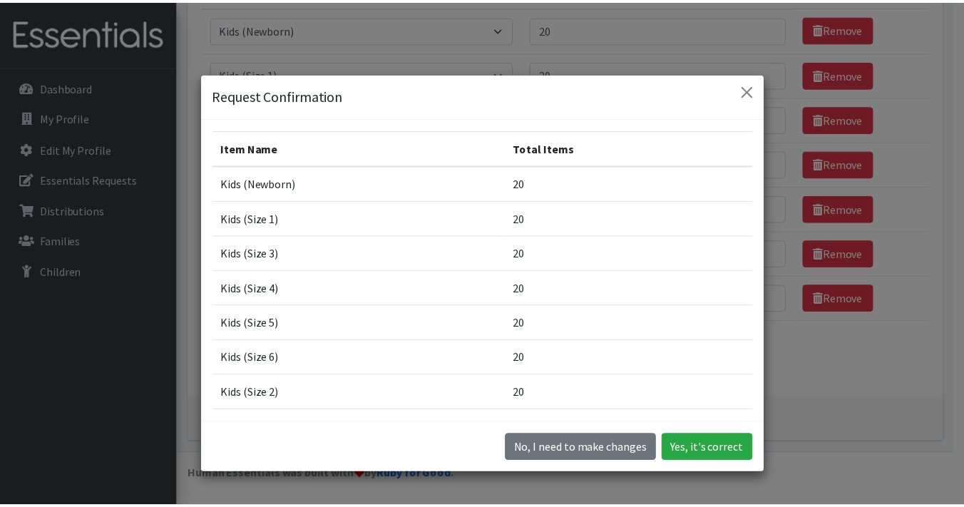
scroll to position [61, 0]
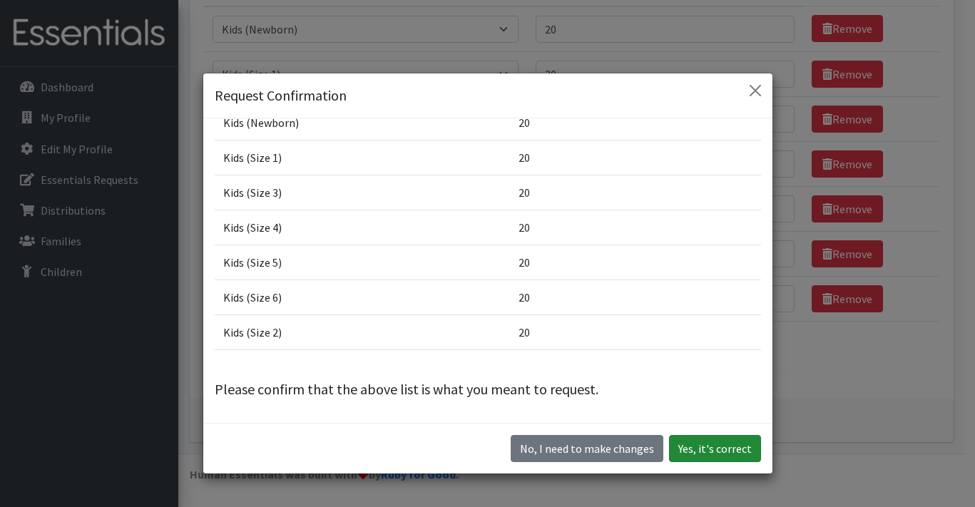
click at [711, 454] on button "Yes, it's correct" at bounding box center [715, 448] width 92 height 27
